Goal: Task Accomplishment & Management: Use online tool/utility

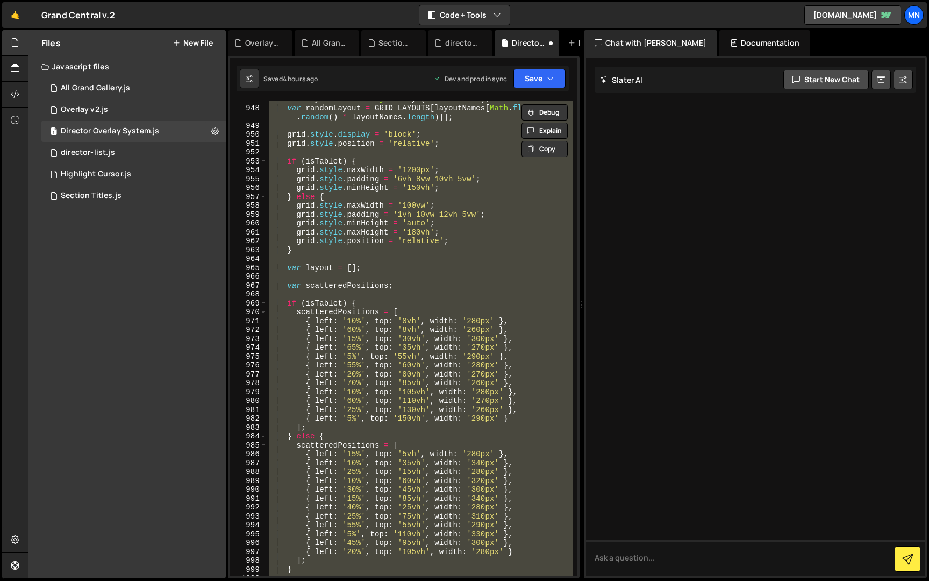
scroll to position [6829, 0]
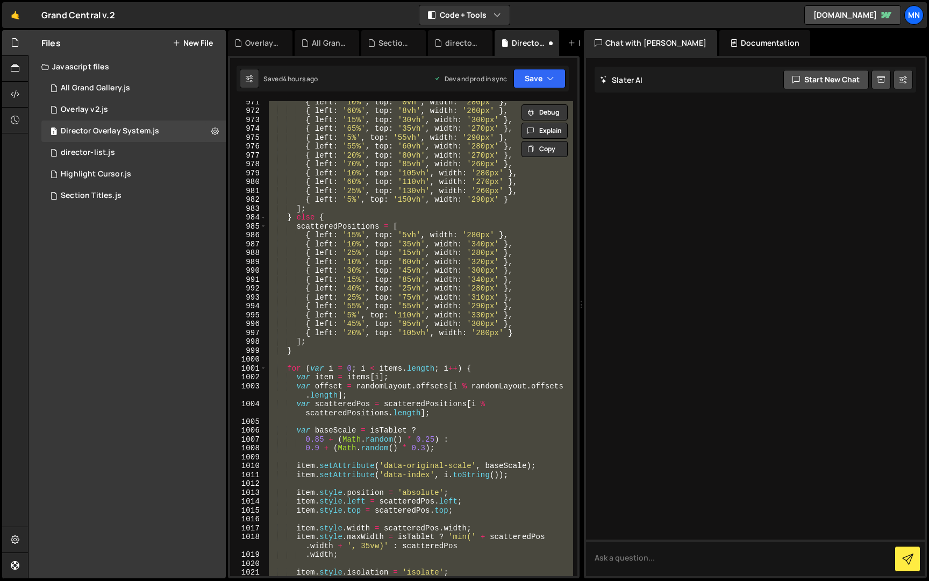
click at [386, 345] on div "{ left : '10%' , top : '0vh' , width : '280px' } , { left : '60%' , top : '8vh'…" at bounding box center [420, 338] width 307 height 475
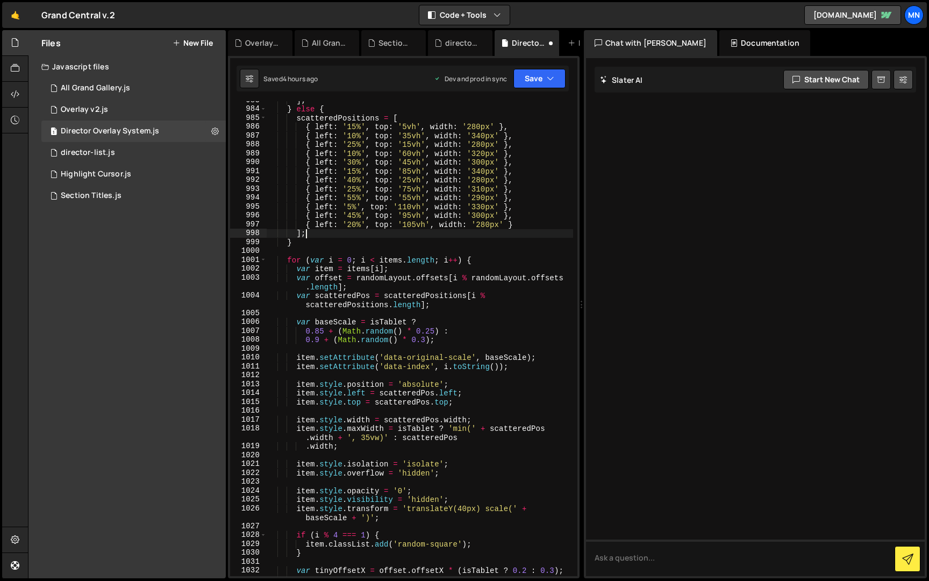
scroll to position [6908, 0]
drag, startPoint x: 403, startPoint y: 471, endPoint x: 430, endPoint y: 471, distance: 26.4
click at [430, 471] on div "] ; } else { scatteredPositions = [ { left : '15%' , top : '5vh' , width : '280…" at bounding box center [420, 340] width 307 height 493
paste textarea "visible"
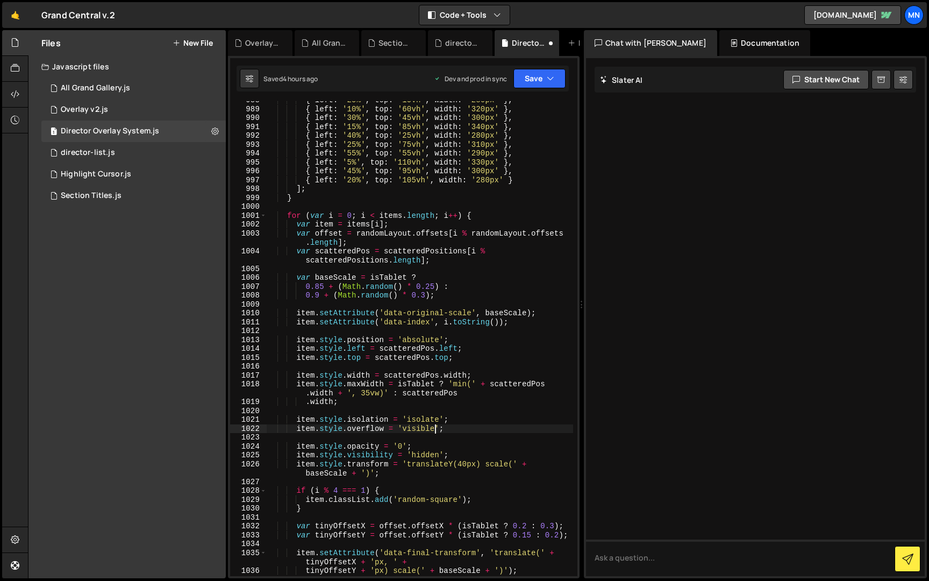
scroll to position [6945, 0]
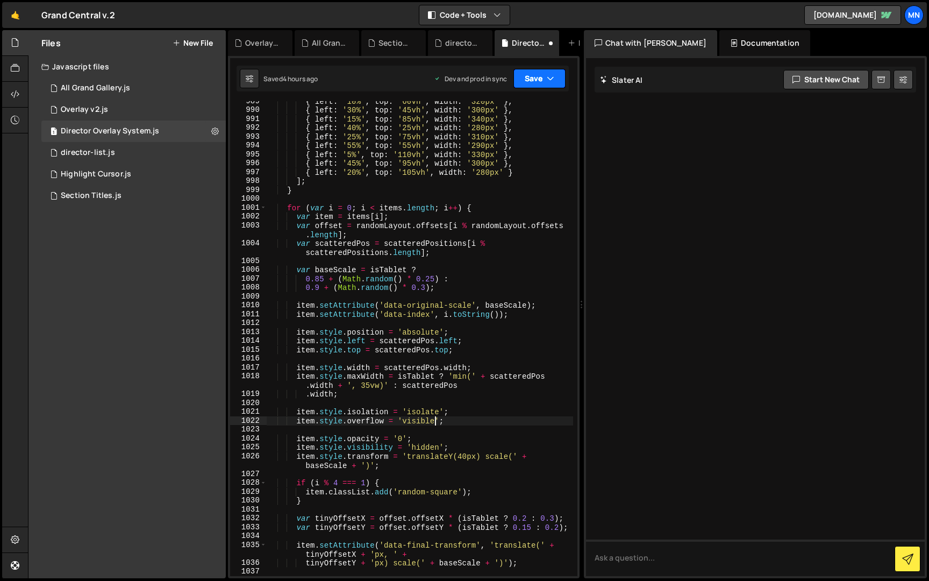
click at [542, 78] on button "Save" at bounding box center [540, 78] width 52 height 19
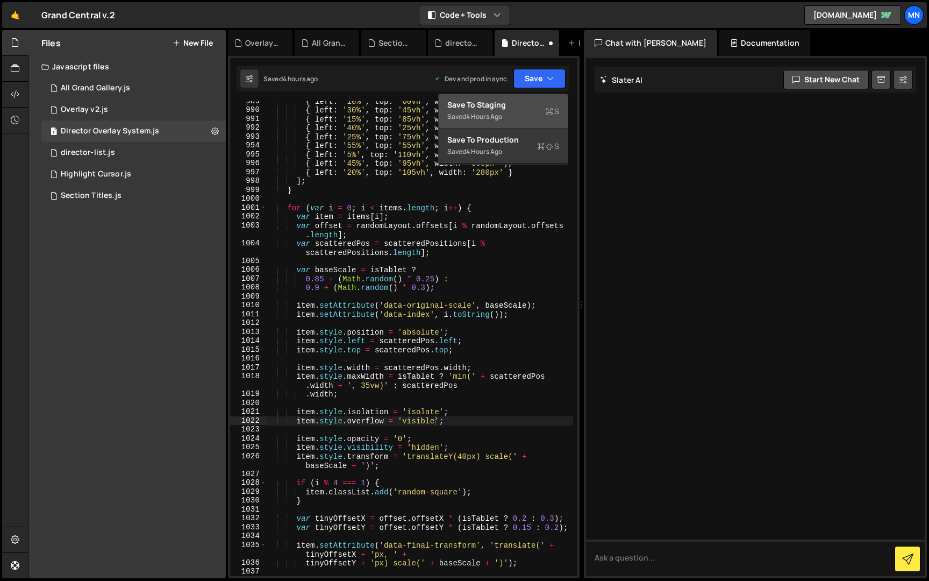
click at [535, 104] on div "Save to Staging S" at bounding box center [503, 104] width 112 height 11
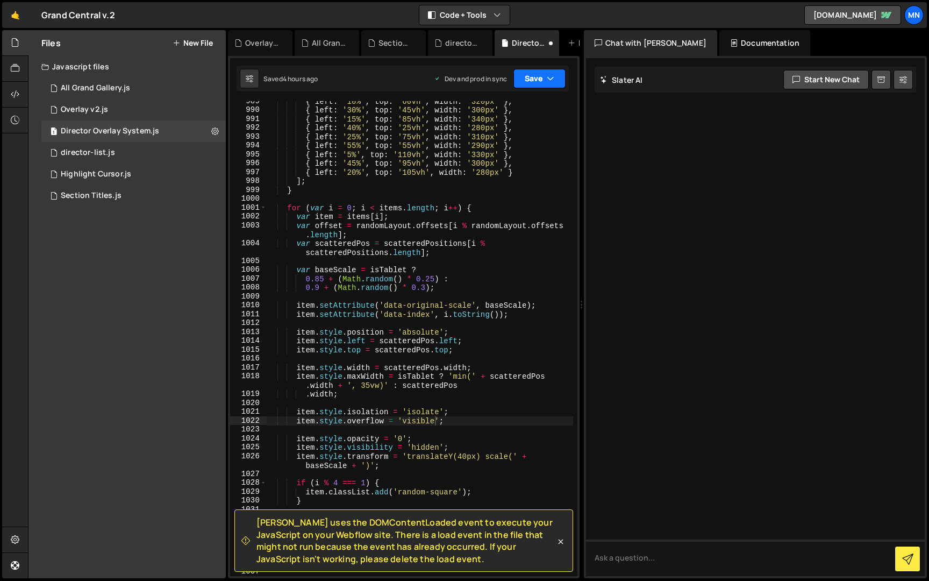
click at [547, 80] on icon "button" at bounding box center [551, 78] width 8 height 11
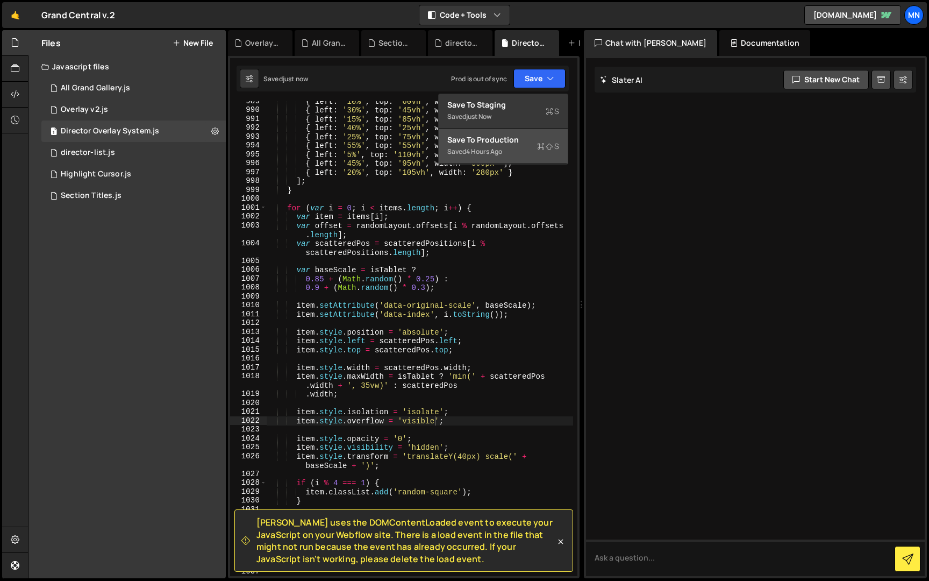
click at [535, 147] on div "Saved 4 hours ago" at bounding box center [503, 151] width 112 height 13
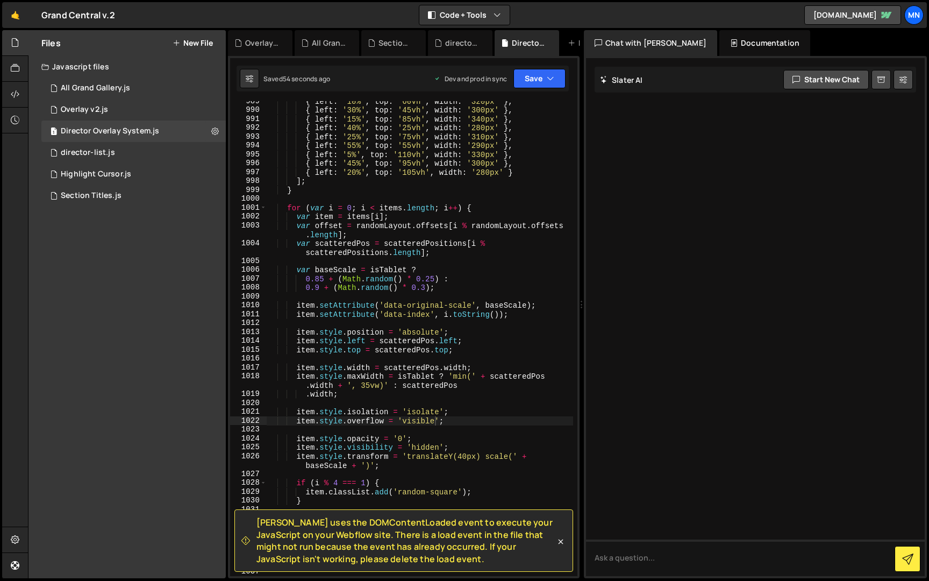
scroll to position [6947, 0]
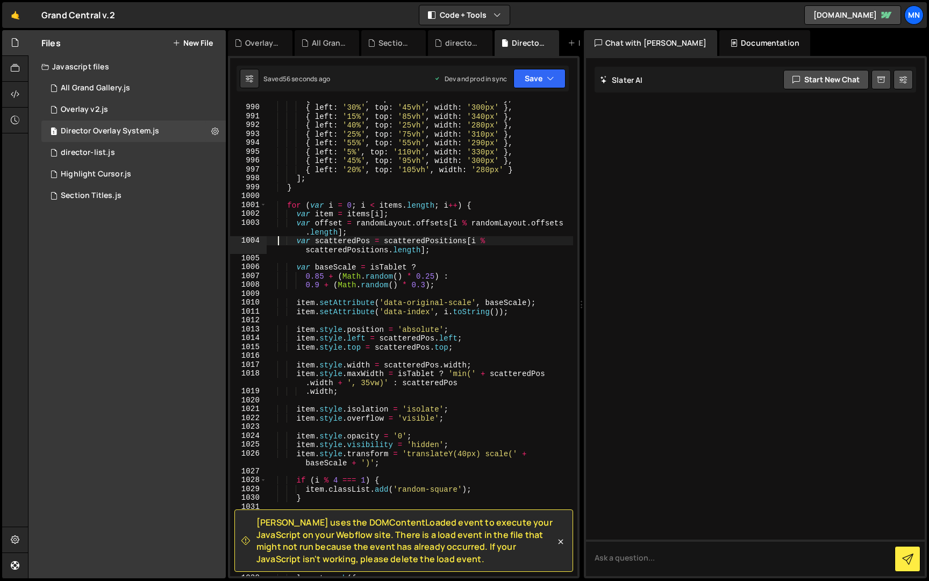
click at [277, 240] on div "{ left : '10%' , top : '60vh' , width : '320px' } , { left : '30%' , top : '45v…" at bounding box center [420, 340] width 307 height 493
click at [407, 233] on div "{ left : '10%' , top : '60vh' , width : '320px' } , { left : '30%' , top : '45v…" at bounding box center [420, 340] width 307 height 493
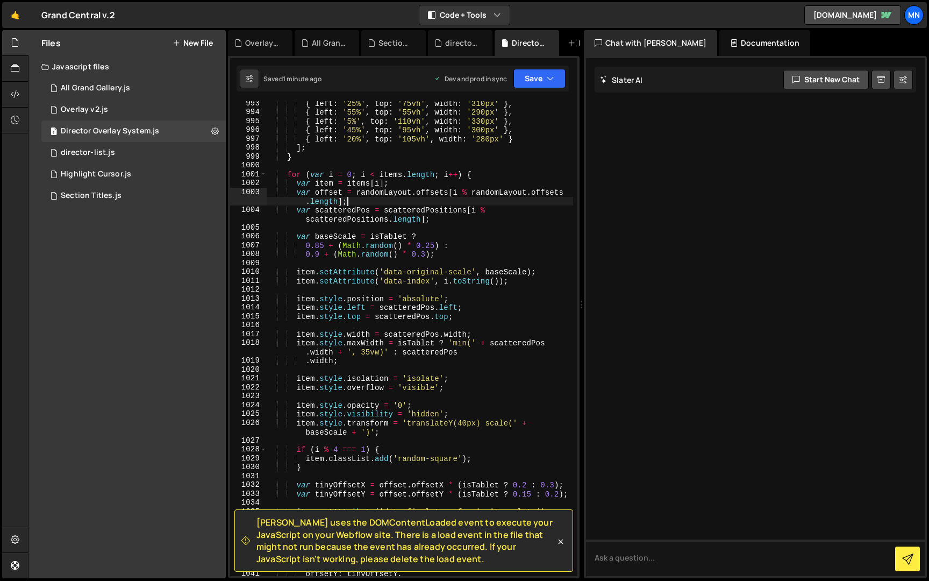
scroll to position [6990, 0]
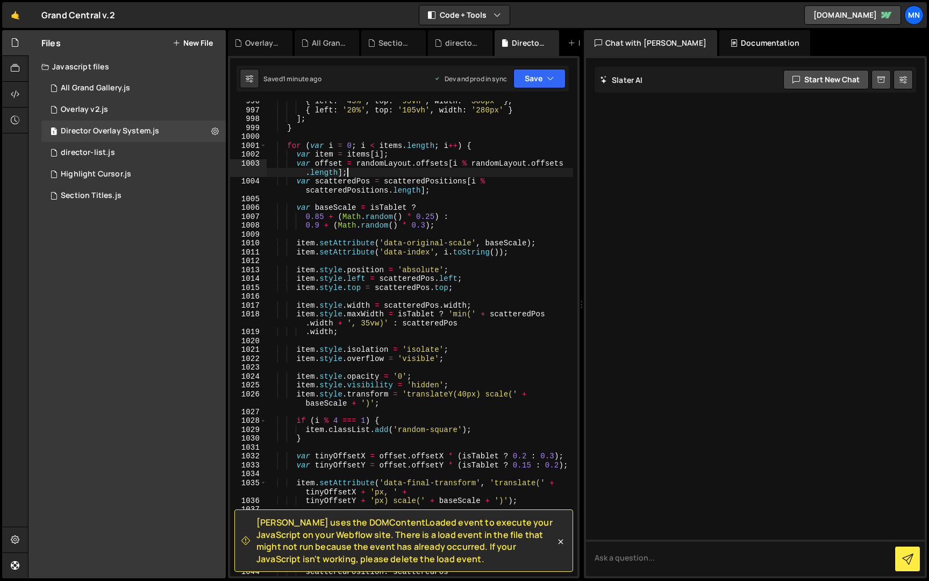
click at [303, 442] on div "{ left : '45%' , top : '95vh' , width : '300px' } , { left : '20%' , top : '105…" at bounding box center [420, 343] width 307 height 493
type textarea "}"
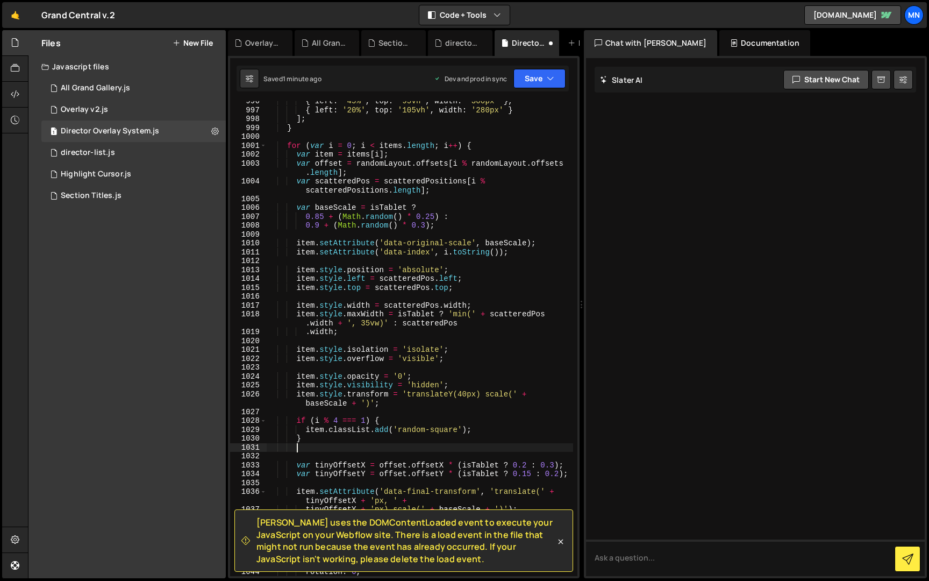
paste textarea "}"
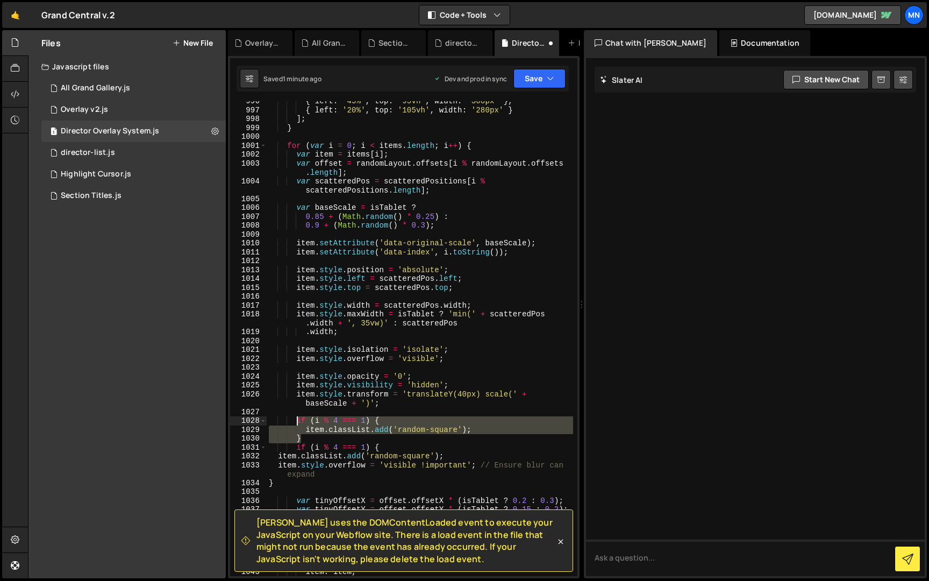
drag, startPoint x: 302, startPoint y: 432, endPoint x: 297, endPoint y: 420, distance: 13.0
click at [297, 420] on div "{ left : '45%' , top : '95vh' , width : '300px' } , { left : '20%' , top : '105…" at bounding box center [420, 343] width 307 height 493
type textarea "if (i % 4 === 1) { item.classList.add('random-square');"
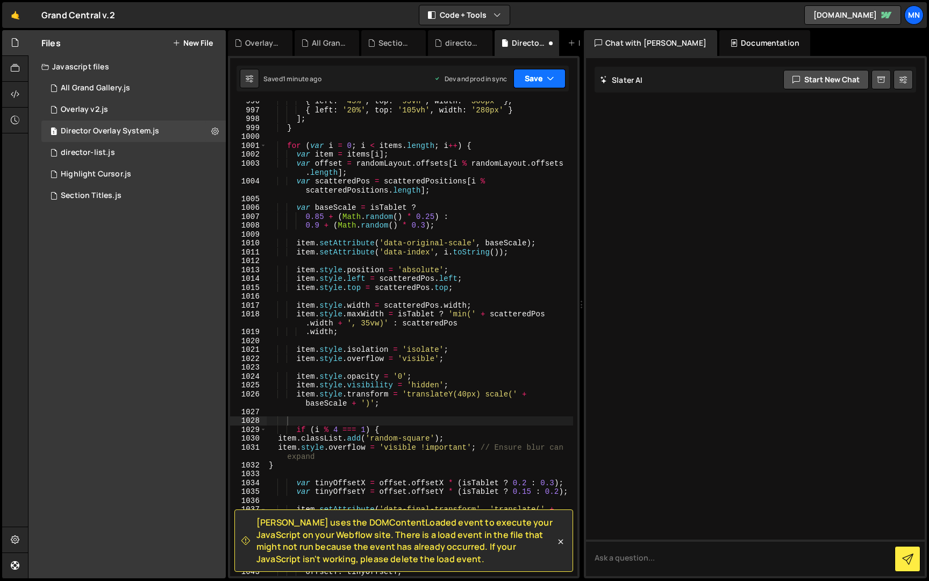
drag, startPoint x: 545, startPoint y: 77, endPoint x: 534, endPoint y: 104, distance: 29.0
click at [544, 78] on button "Save" at bounding box center [540, 78] width 52 height 19
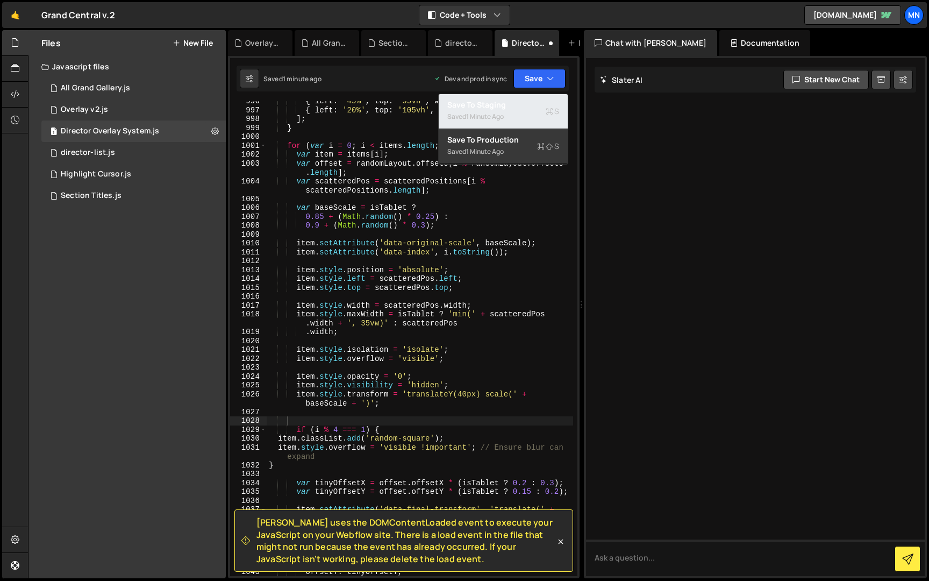
click at [538, 102] on div "Save to Staging S" at bounding box center [503, 104] width 112 height 11
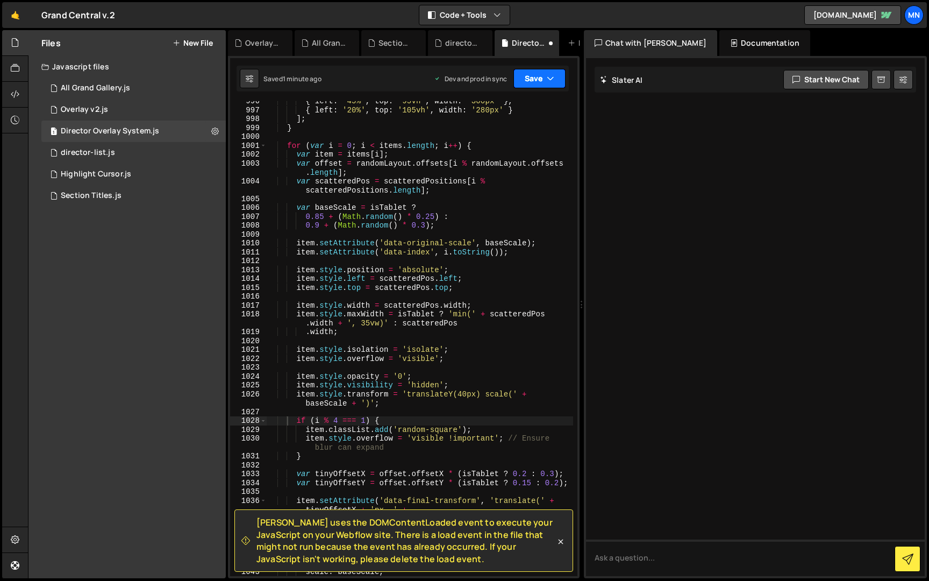
click at [541, 77] on button "Save" at bounding box center [540, 78] width 52 height 19
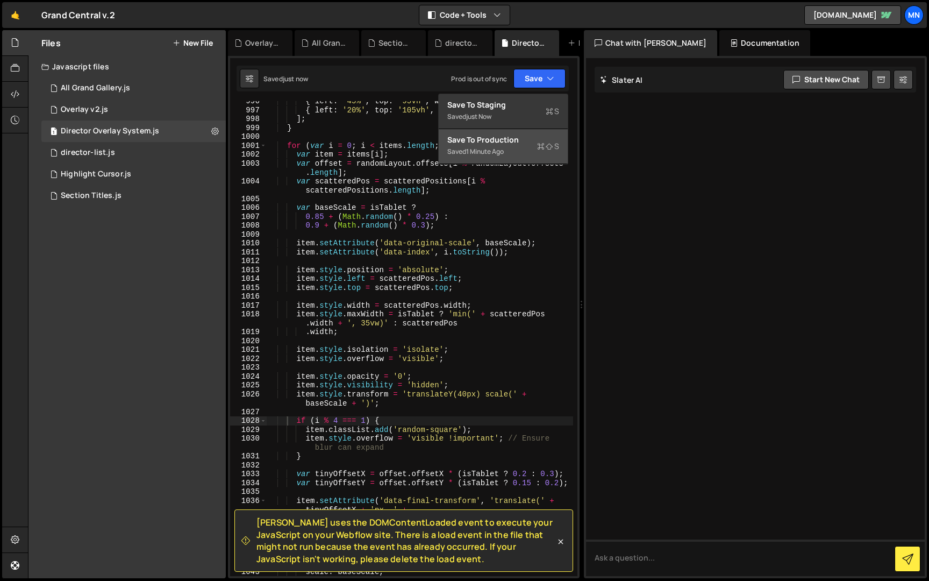
click at [510, 146] on div "Saved 1 minute ago" at bounding box center [503, 151] width 112 height 13
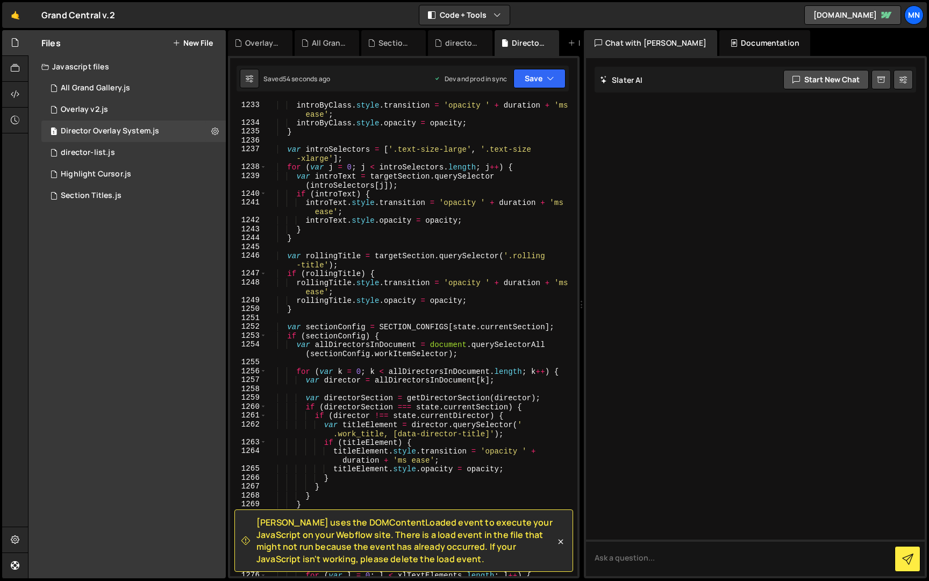
scroll to position [8616, 0]
click at [294, 249] on div "introByClass . style . transition = 'opacity ' + duration + 'ms ease' ; introBy…" at bounding box center [420, 356] width 307 height 510
click at [299, 247] on div "introByClass . style . transition = 'opacity ' + duration + 'ms ease' ; introBy…" at bounding box center [420, 356] width 307 height 510
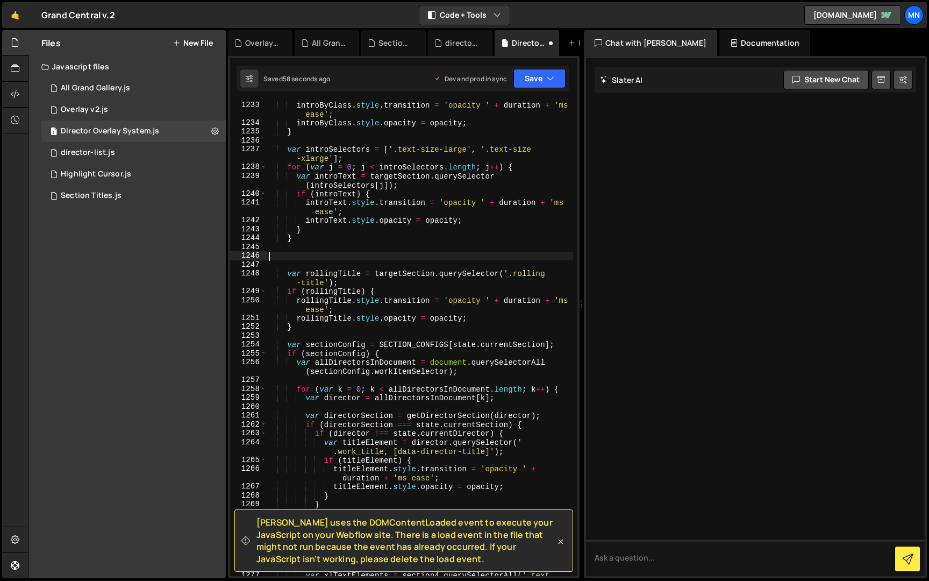
paste textarea "}"
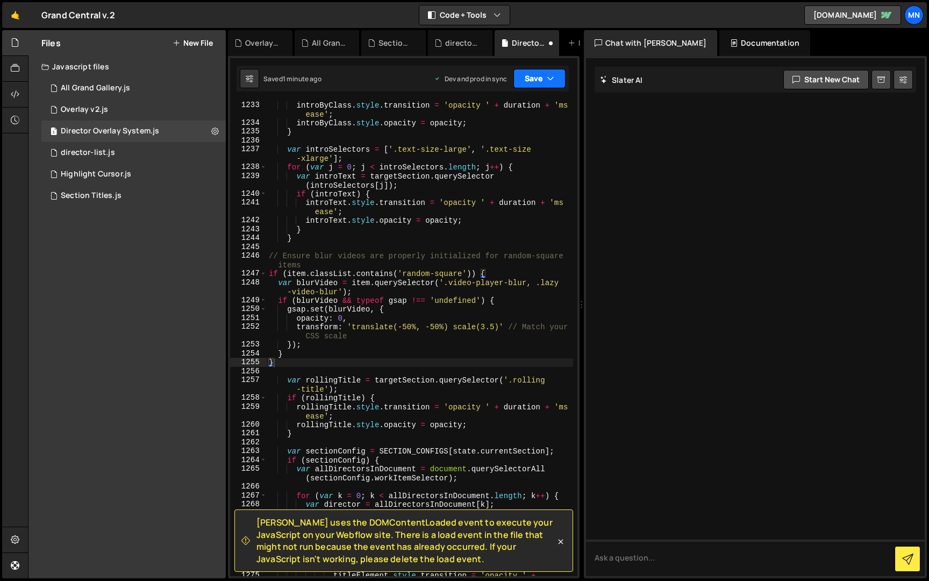
click at [540, 80] on button "Save" at bounding box center [540, 78] width 52 height 19
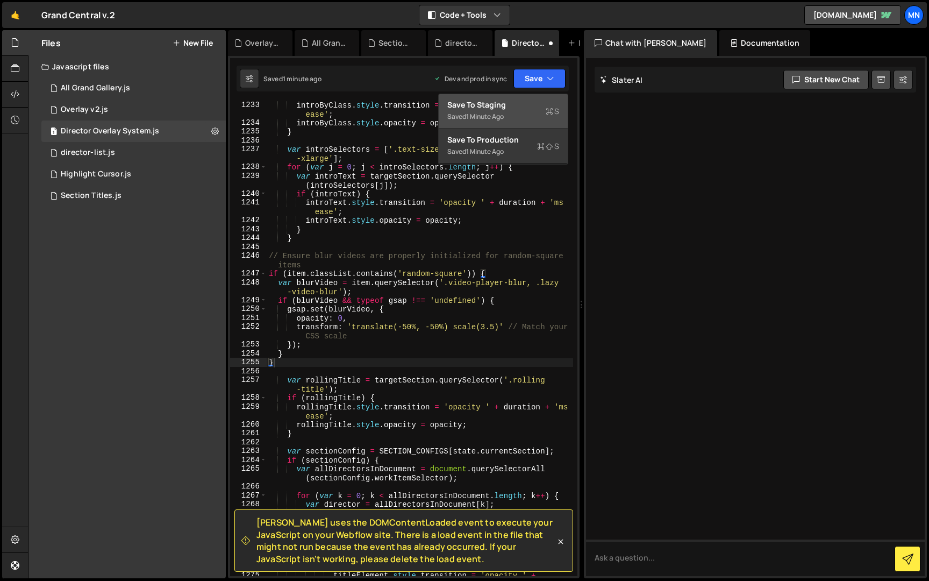
click at [511, 112] on div "Saved 1 minute ago" at bounding box center [503, 116] width 112 height 13
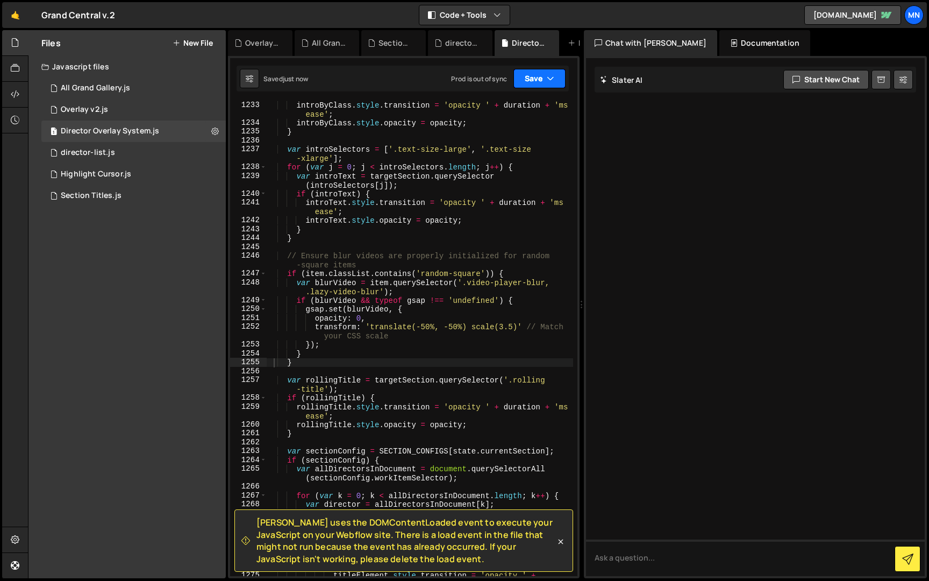
click at [546, 79] on button "Save" at bounding box center [540, 78] width 52 height 19
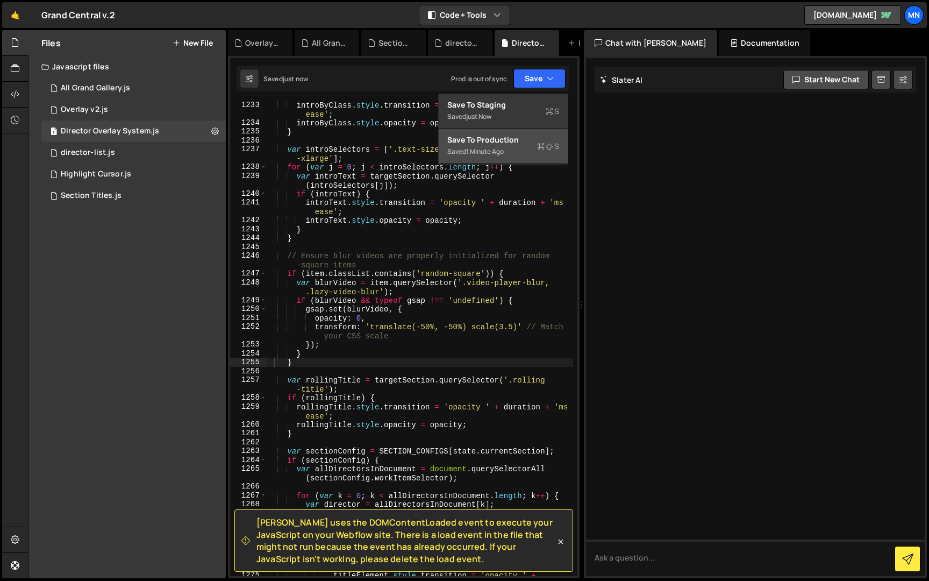
click at [534, 141] on div "Save to Production S" at bounding box center [503, 139] width 112 height 11
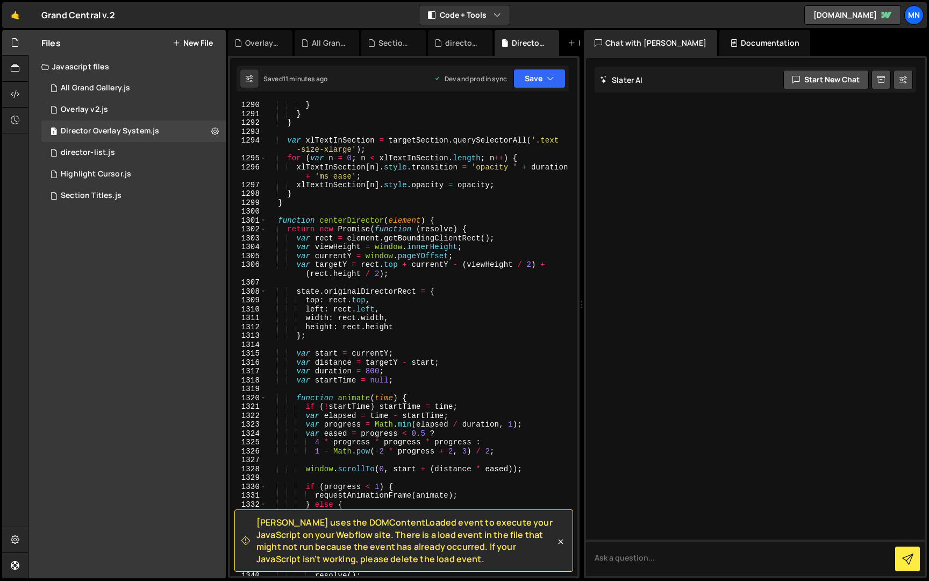
scroll to position [9024, 0]
click at [557, 537] on icon at bounding box center [560, 541] width 11 height 11
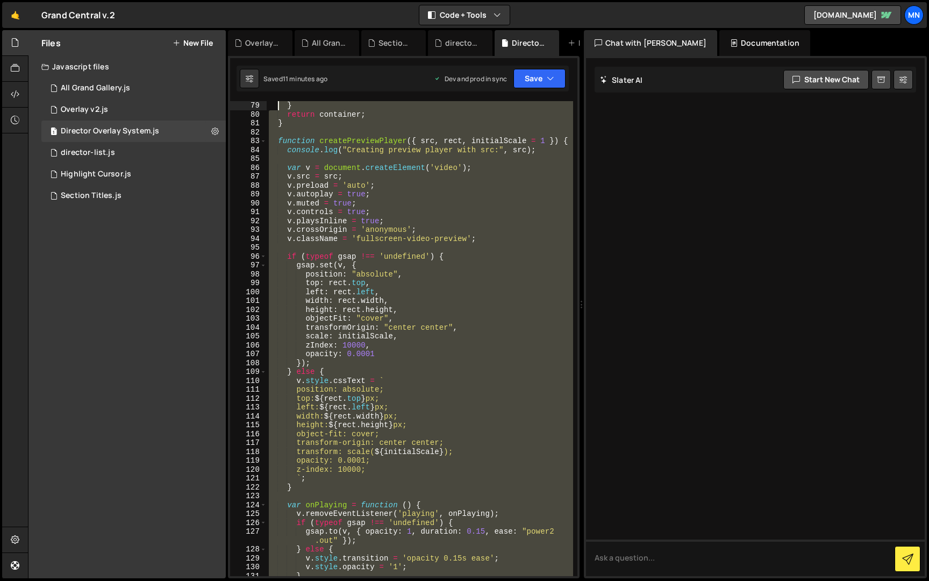
scroll to position [0, 0]
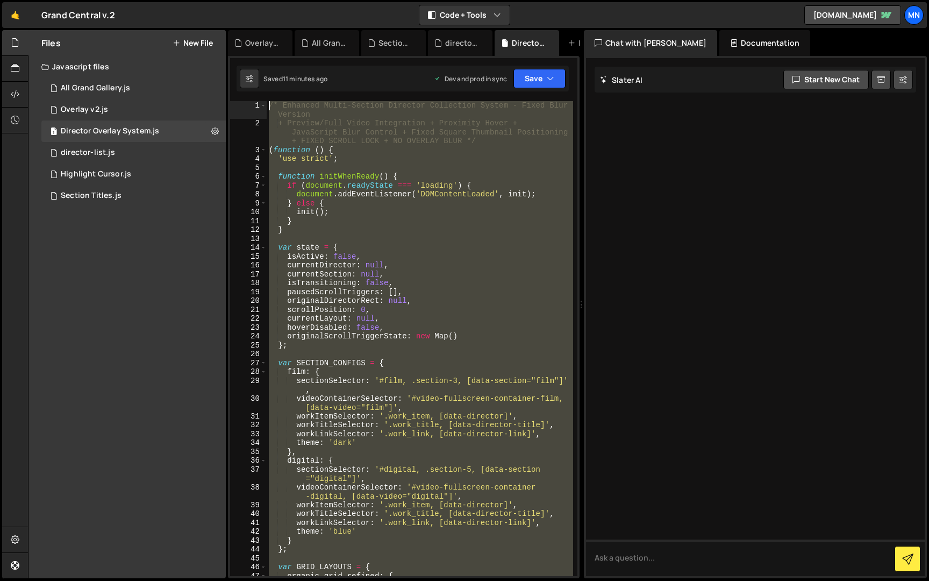
drag, startPoint x: 310, startPoint y: 564, endPoint x: 279, endPoint y: -20, distance: 584.3
click at [279, 0] on html "Projects [GEOGRAPHIC_DATA] Blog [GEOGRAPHIC_DATA] Projects Your Teams Invite te…" at bounding box center [464, 290] width 929 height 581
paste textarea "})();"
type textarea "})();"
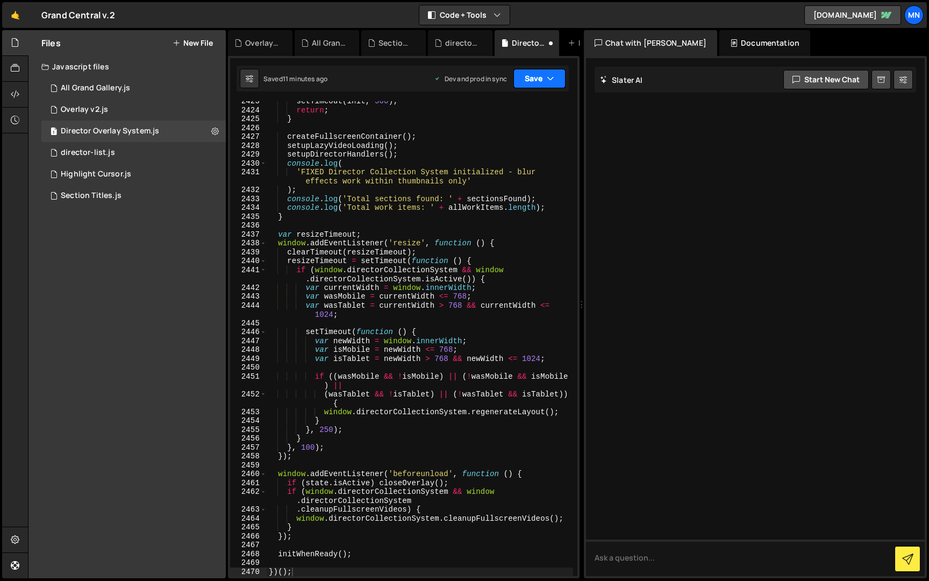
click at [537, 69] on button "Save" at bounding box center [540, 78] width 52 height 19
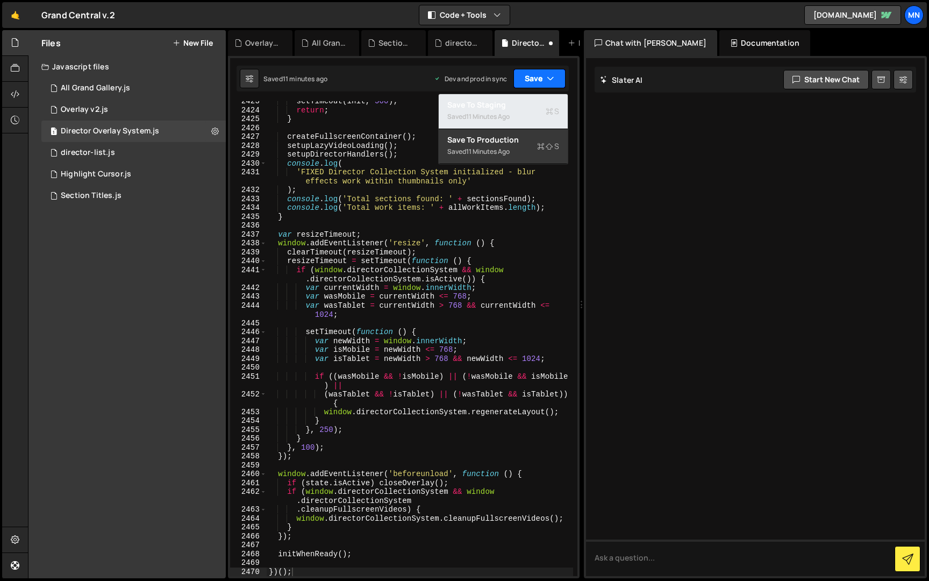
drag, startPoint x: 500, startPoint y: 108, endPoint x: 538, endPoint y: 85, distance: 43.6
click at [500, 108] on div "Save to Staging S" at bounding box center [503, 104] width 112 height 11
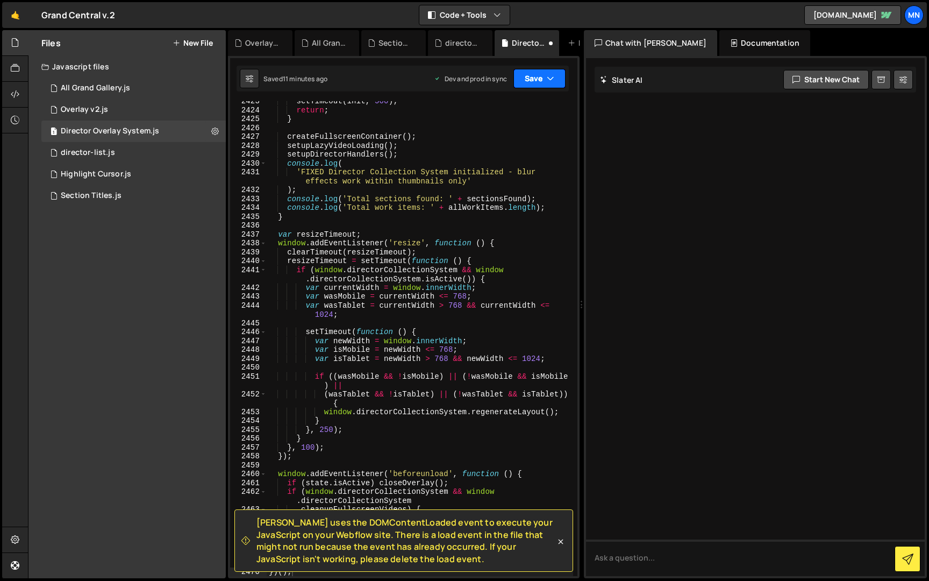
click at [544, 77] on button "Save" at bounding box center [540, 78] width 52 height 19
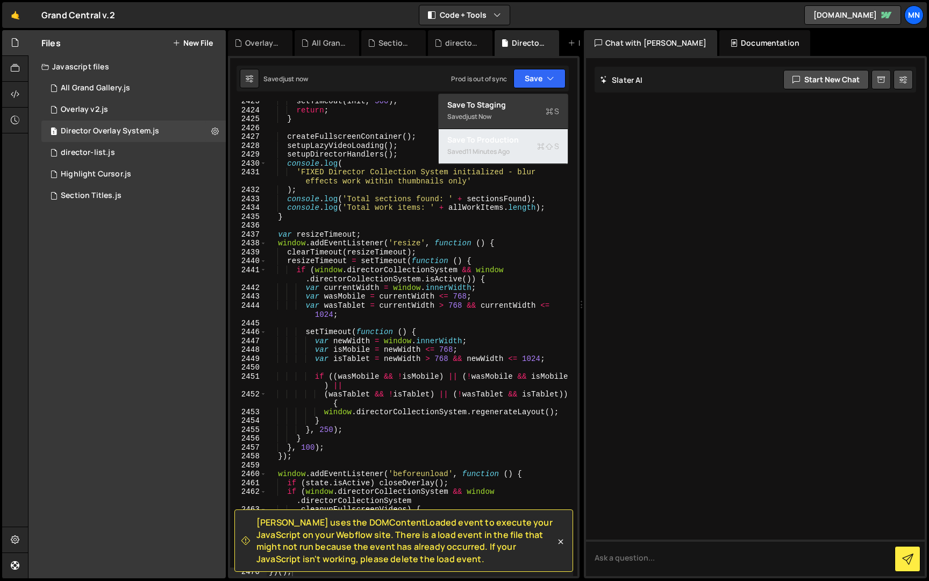
click at [482, 152] on div "11 minutes ago" at bounding box center [488, 151] width 44 height 9
